Goal: Browse casually

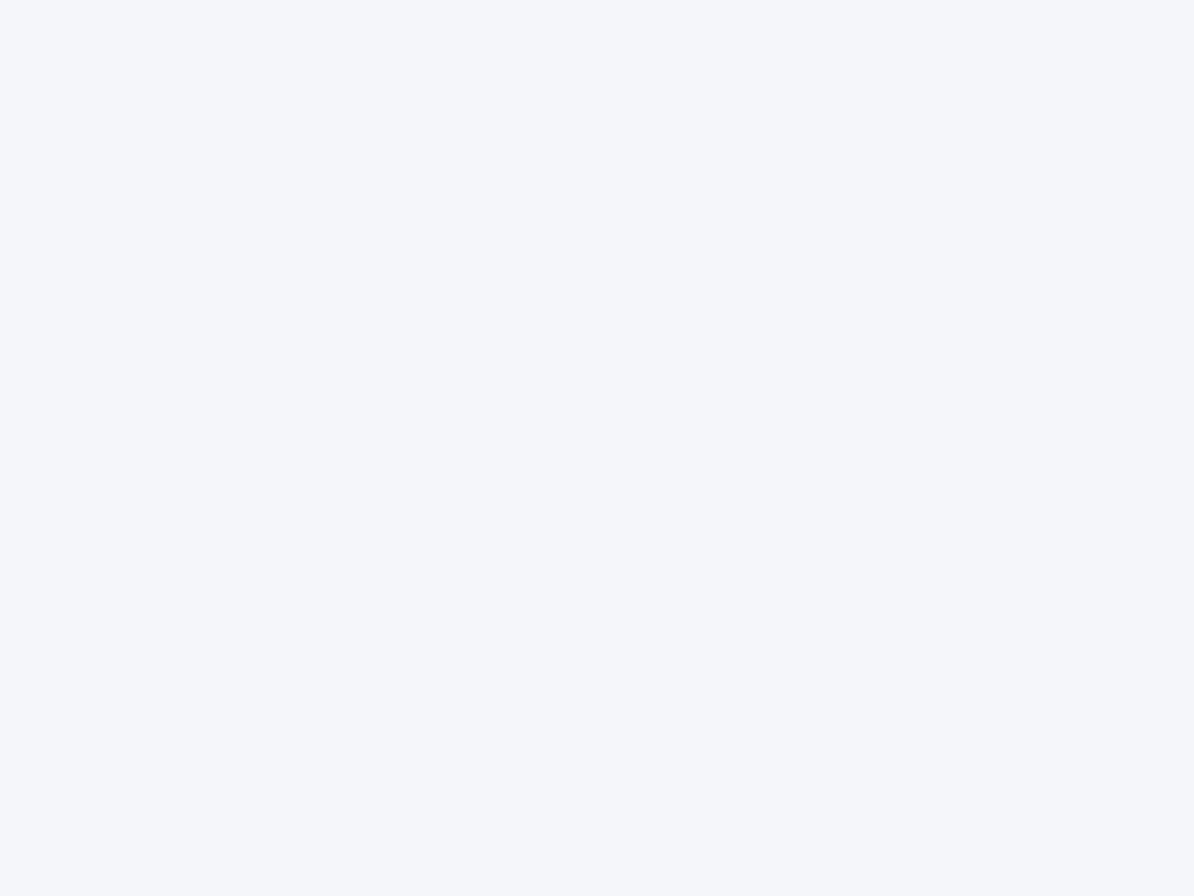
click at [597, 448] on div at bounding box center [597, 448] width 1194 height 896
